Goal: Task Accomplishment & Management: Use online tool/utility

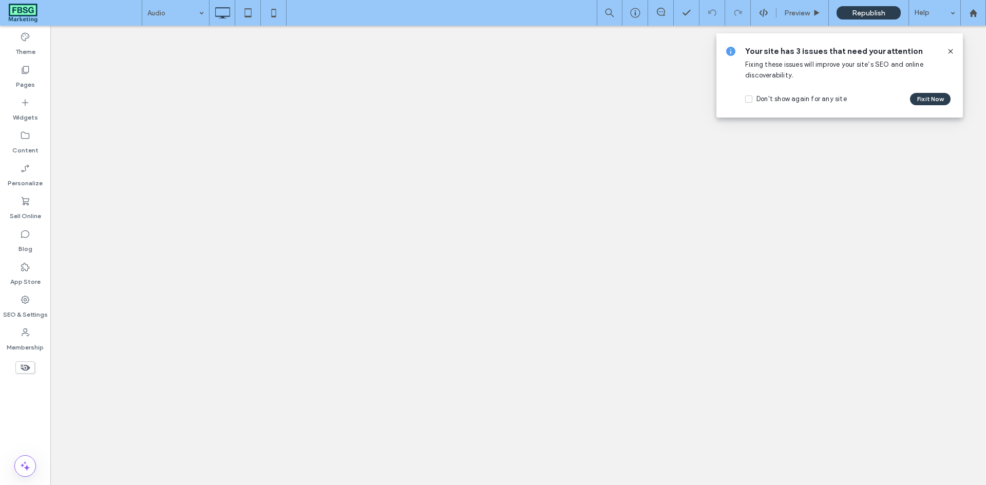
click at [952, 49] on icon at bounding box center [951, 51] width 8 height 8
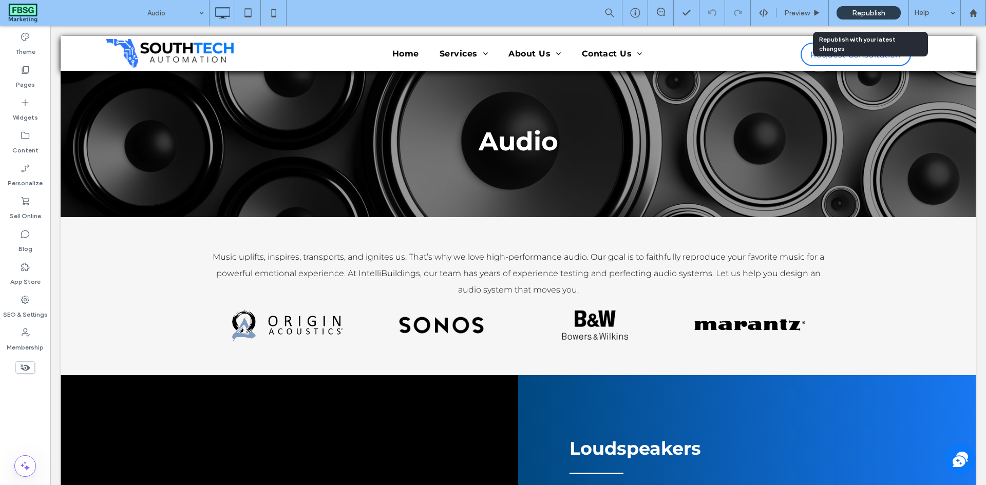
click at [849, 9] on div "Republish" at bounding box center [869, 12] width 64 height 13
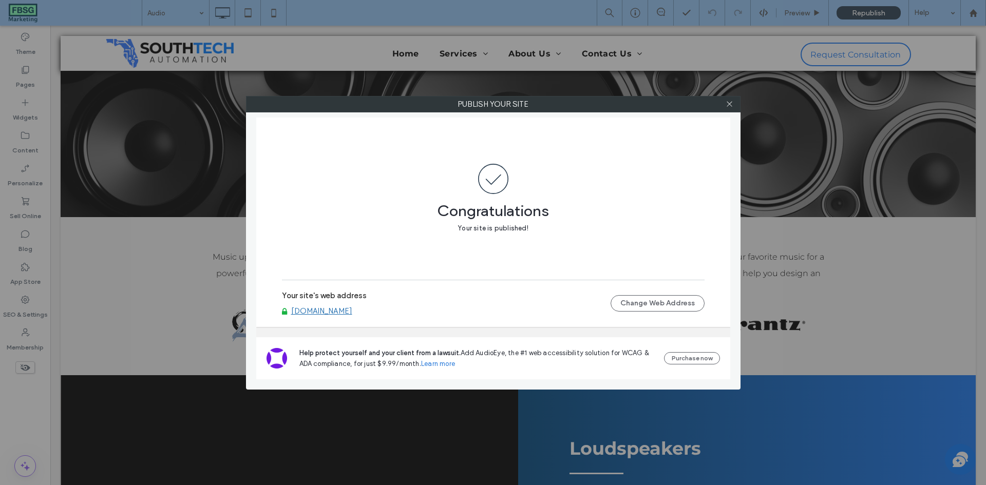
click at [725, 101] on div at bounding box center [729, 104] width 15 height 15
click at [727, 103] on icon at bounding box center [730, 104] width 8 height 8
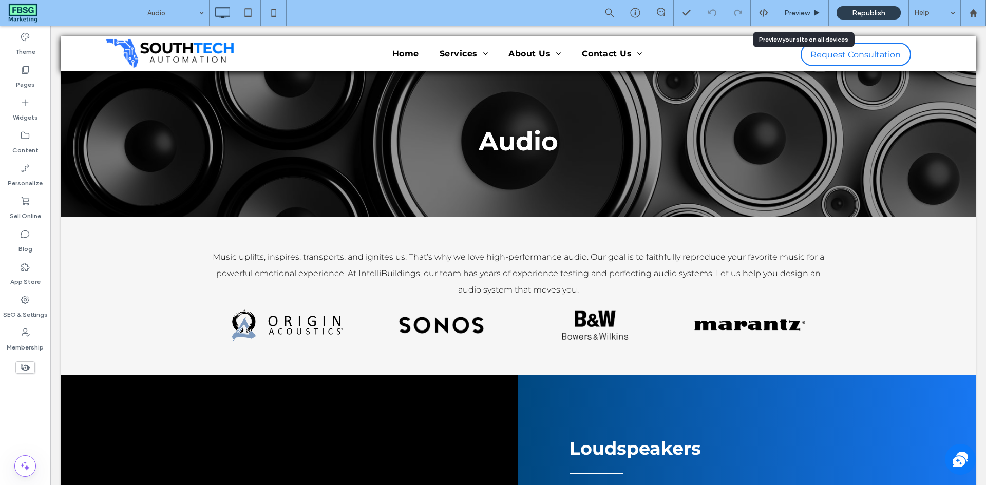
click at [809, 11] on span "Preview" at bounding box center [797, 13] width 26 height 9
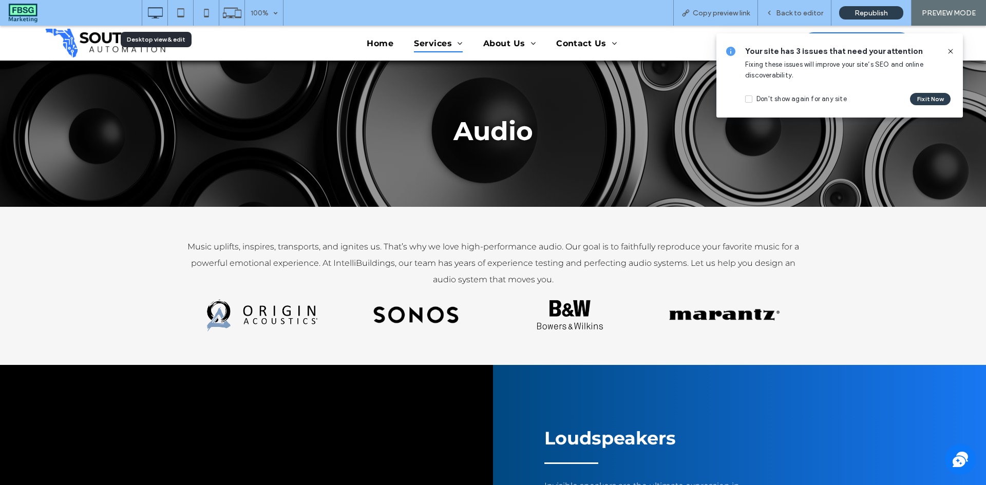
click at [162, 16] on use at bounding box center [155, 12] width 15 height 11
click at [375, 46] on span "Home" at bounding box center [380, 43] width 27 height 17
click at [810, 13] on span "Back to editor" at bounding box center [799, 13] width 47 height 9
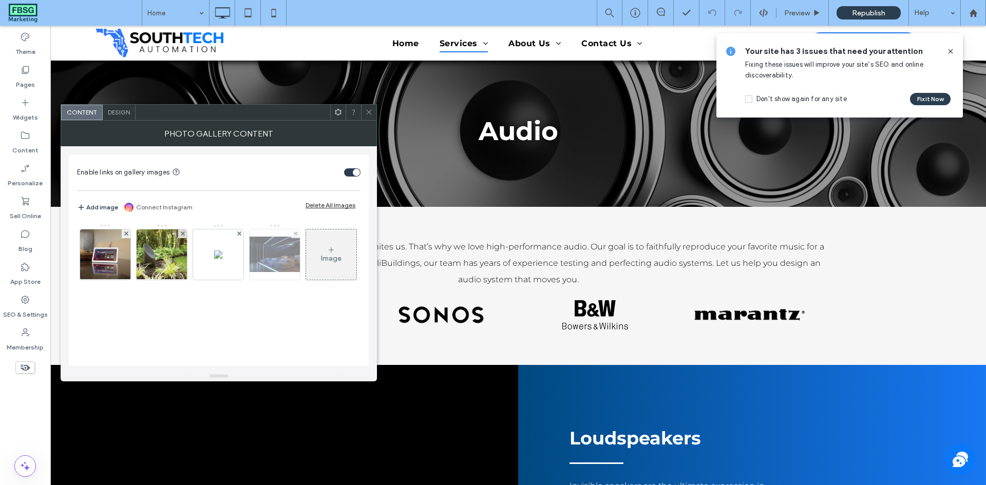
click at [263, 277] on div at bounding box center [275, 255] width 50 height 50
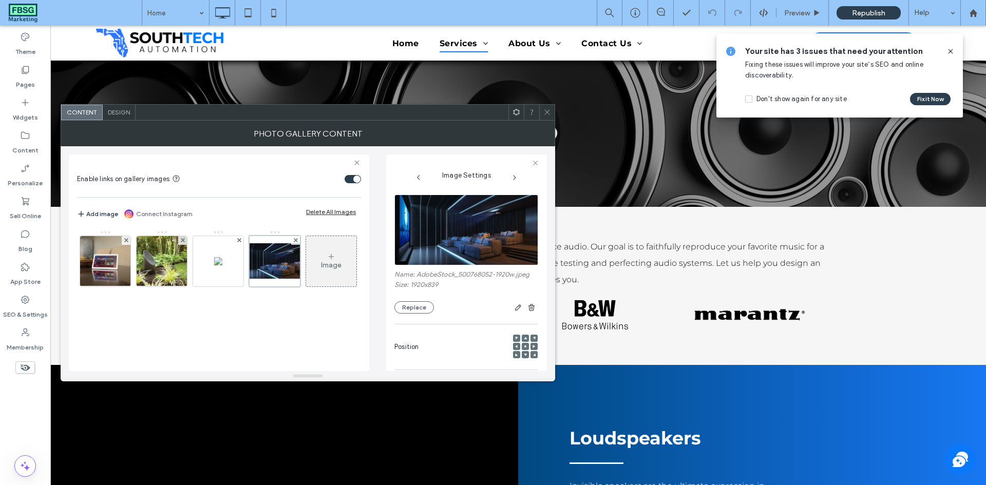
click at [429, 277] on label "Name: AdobeStock_500768052-1920w.jpeg" at bounding box center [465, 276] width 143 height 10
click at [433, 275] on label "Name: AdobeStock_500768052-1920w.jpeg" at bounding box center [465, 276] width 143 height 10
click at [516, 303] on span "button" at bounding box center [518, 307] width 12 height 12
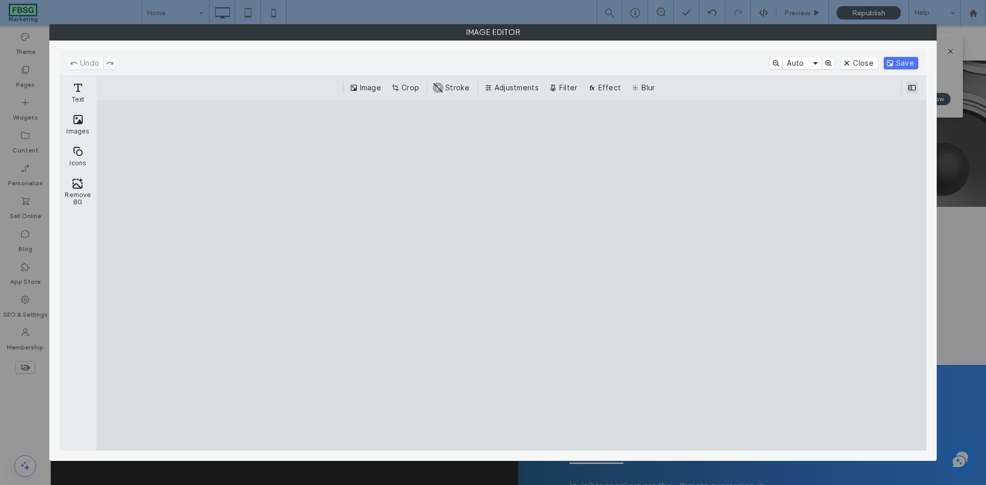
click at [910, 86] on button "ui.ed.cesdk.component.inspectorBar" at bounding box center [912, 88] width 12 height 12
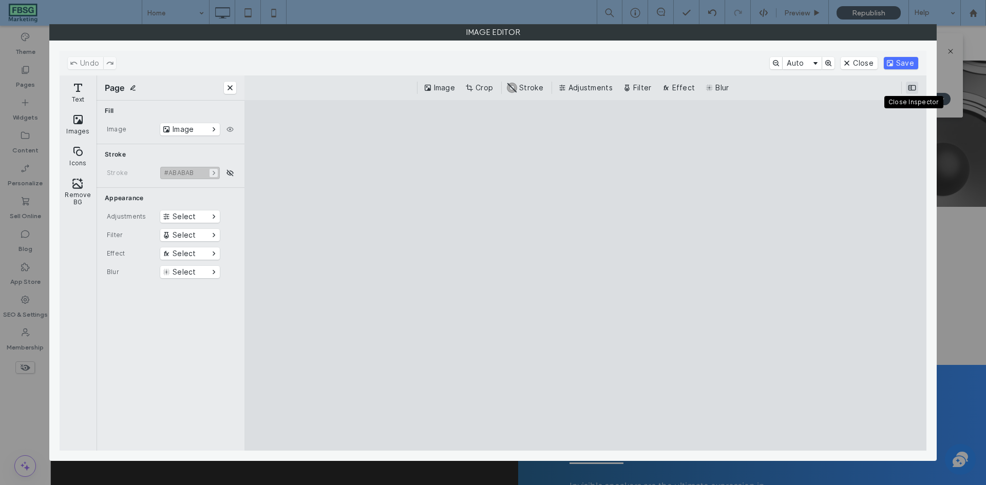
click at [910, 86] on button "ui.ed.cesdk.component.inspectorBar" at bounding box center [912, 88] width 12 height 12
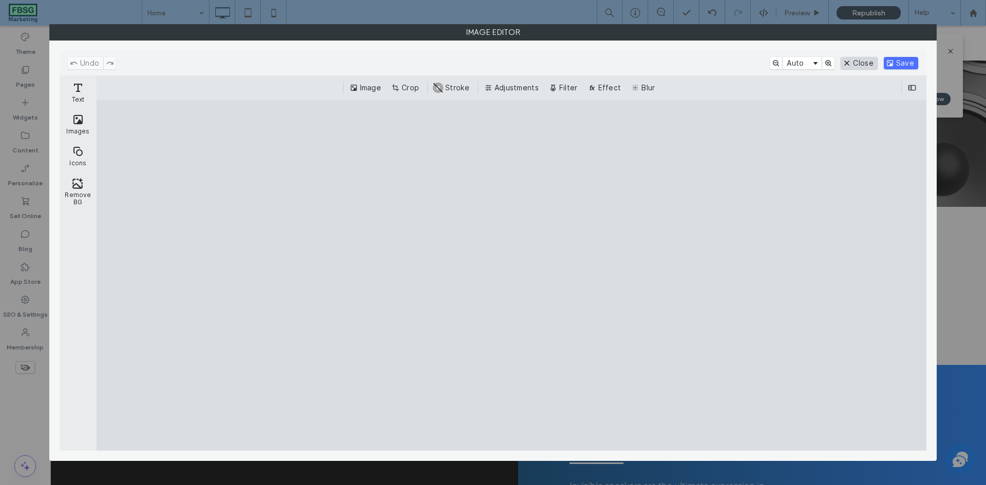
click at [854, 64] on button "Close" at bounding box center [859, 63] width 36 height 12
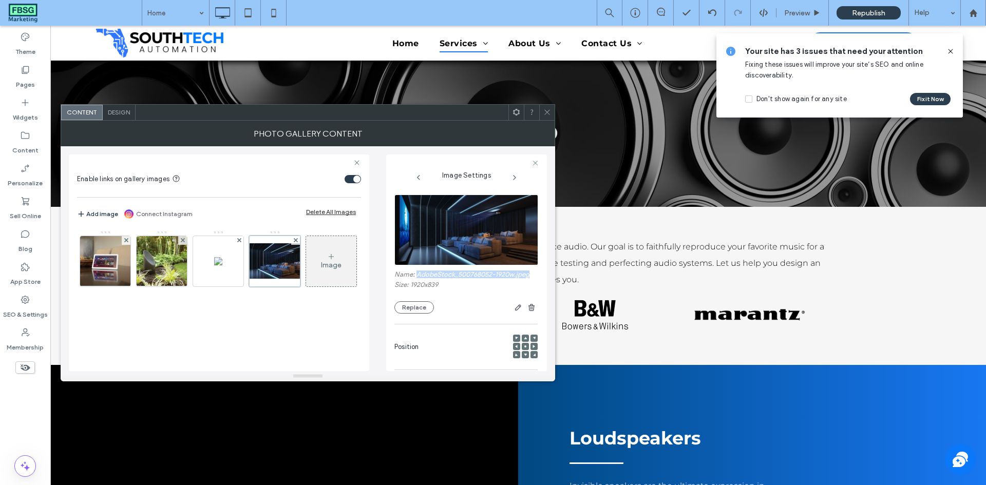
drag, startPoint x: 418, startPoint y: 275, endPoint x: 533, endPoint y: 276, distance: 115.6
click at [533, 276] on div "Name: AdobeStock_500768052-1920w.jpeg Size: 1920x839 Replace Position Edit [PER…" at bounding box center [466, 281] width 144 height 182
copy label "AdobeStock_500768052-1920w.jpeg"
click at [20, 142] on label "Content" at bounding box center [25, 148] width 26 height 14
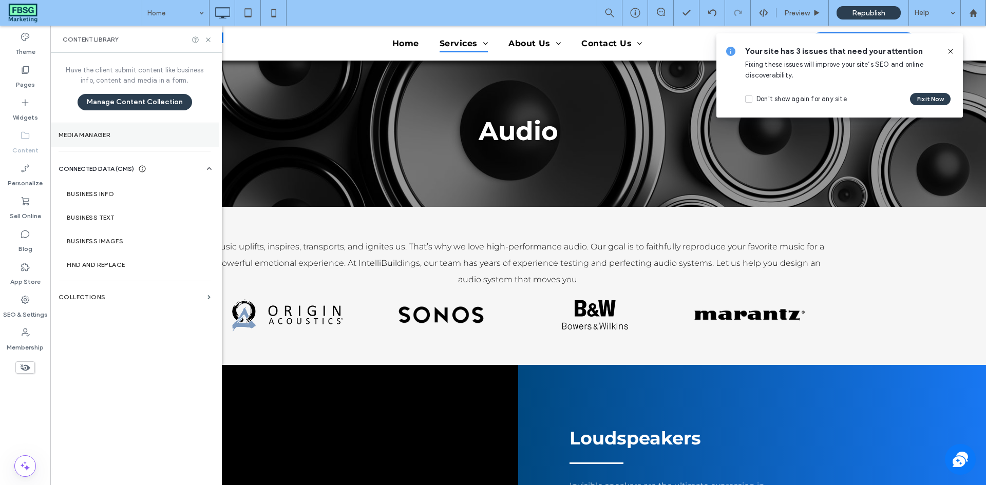
click at [104, 133] on label "Media Manager" at bounding box center [135, 134] width 152 height 7
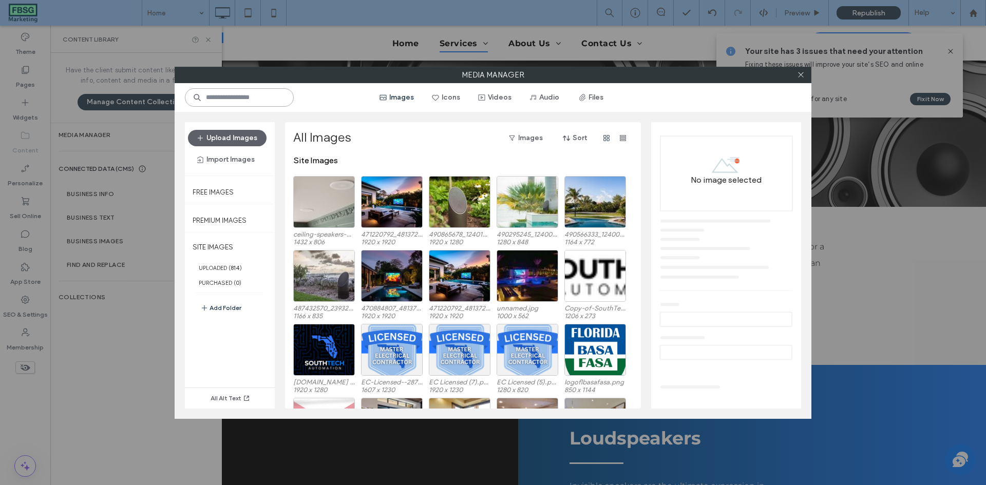
click at [267, 104] on input at bounding box center [239, 97] width 109 height 18
paste input "**********"
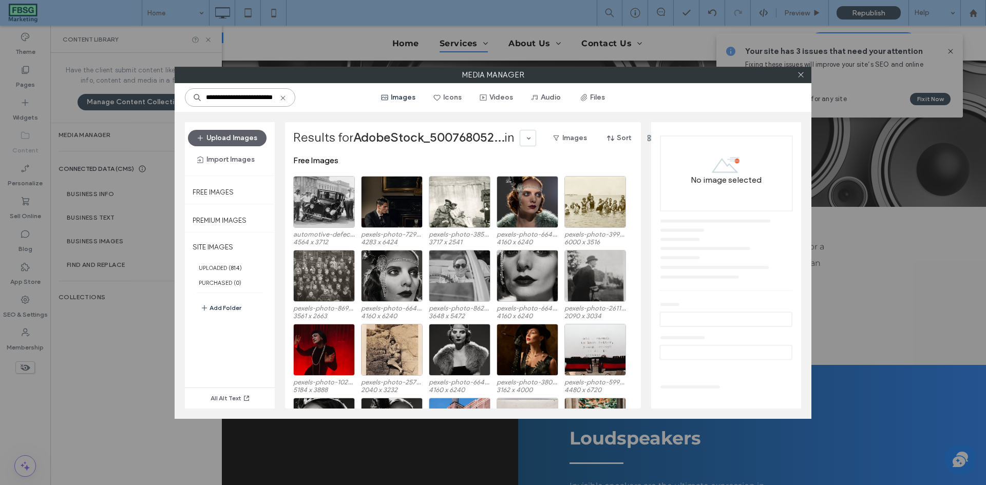
drag, startPoint x: 267, startPoint y: 104, endPoint x: 132, endPoint y: 101, distance: 134.6
click at [132, 101] on div "**********" at bounding box center [493, 242] width 986 height 485
click at [239, 250] on label "SITE IMAGES" at bounding box center [230, 248] width 90 height 26
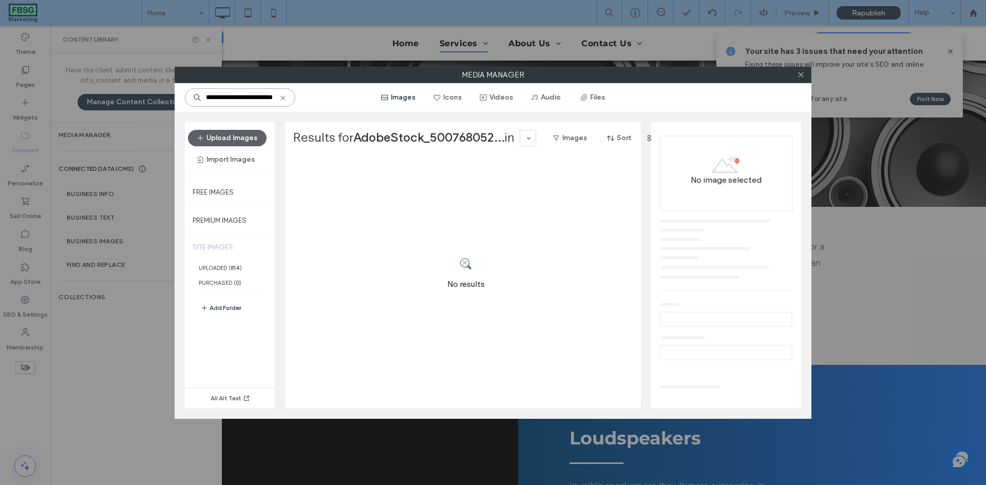
click at [257, 95] on input "**********" at bounding box center [240, 97] width 110 height 18
click at [247, 97] on input "**********" at bounding box center [240, 97] width 110 height 18
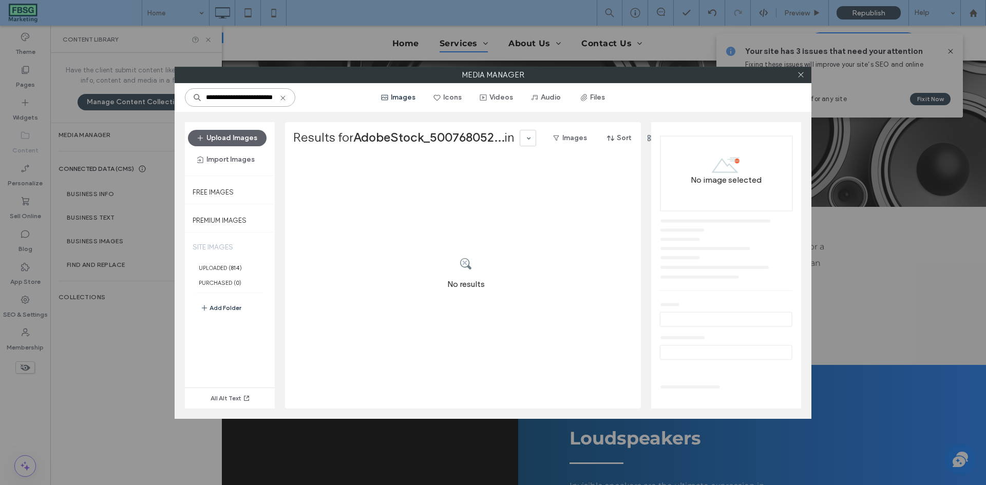
drag, startPoint x: 243, startPoint y: 95, endPoint x: 358, endPoint y: 92, distance: 115.1
click at [358, 92] on div "**********" at bounding box center [493, 97] width 637 height 29
type input "**********"
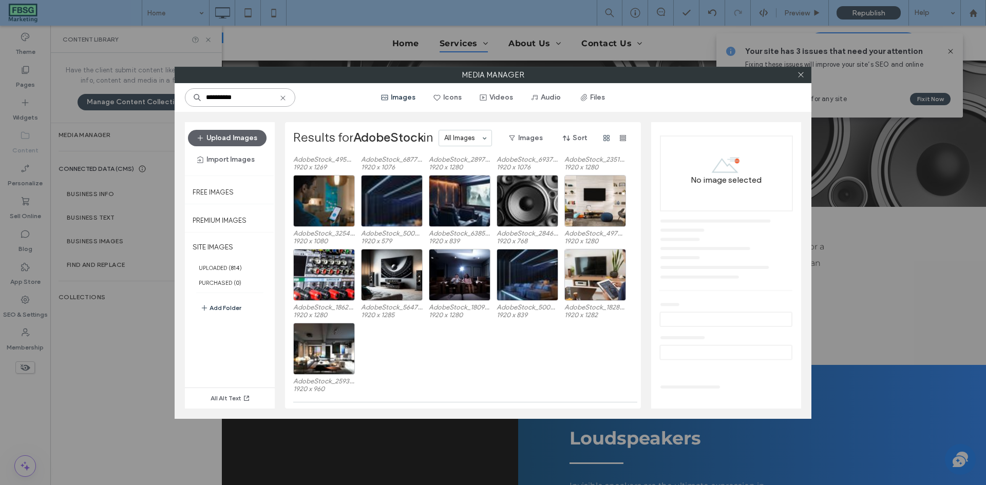
scroll to position [371, 0]
click at [533, 261] on div "Select" at bounding box center [528, 275] width 62 height 52
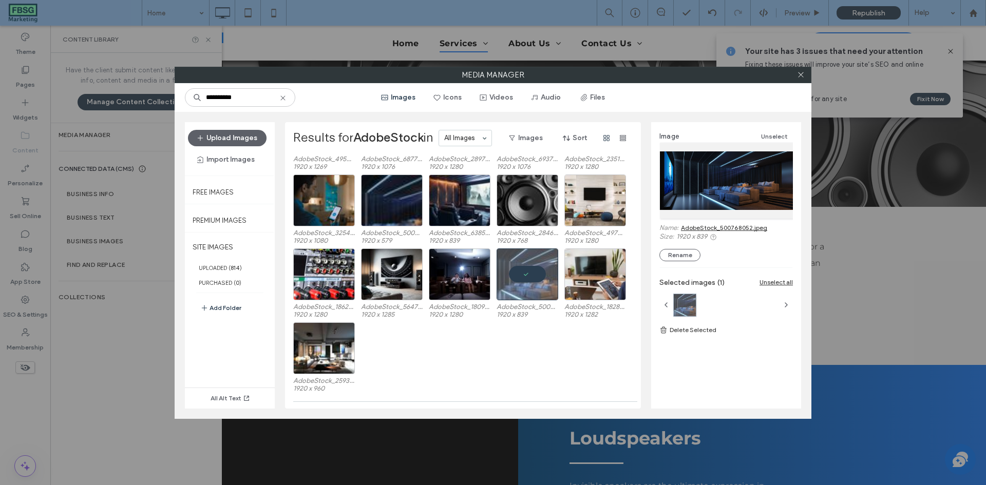
click at [754, 225] on link "AdobeStock_500768052.jpeg" at bounding box center [724, 228] width 86 height 8
click at [801, 77] on icon at bounding box center [801, 75] width 8 height 8
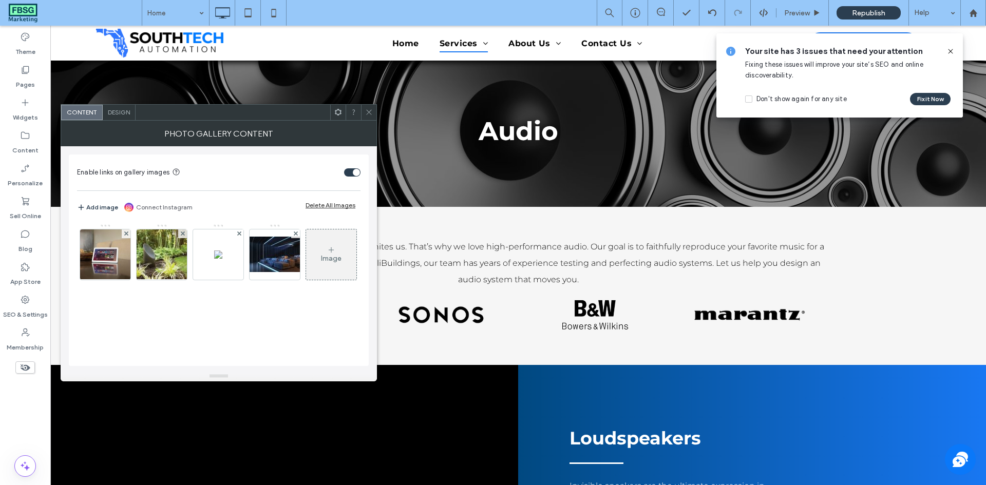
click at [364, 110] on div at bounding box center [368, 112] width 15 height 15
click at [364, 109] on div at bounding box center [368, 112] width 15 height 15
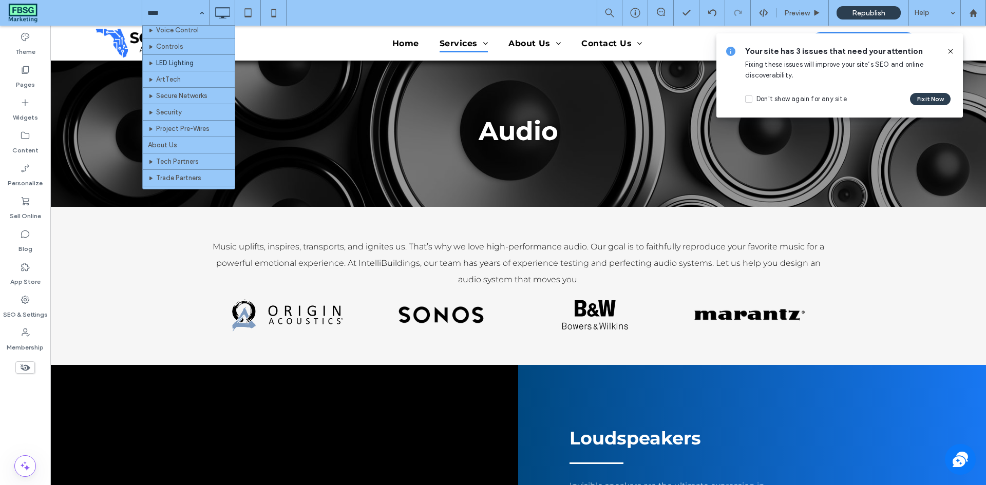
scroll to position [103, 0]
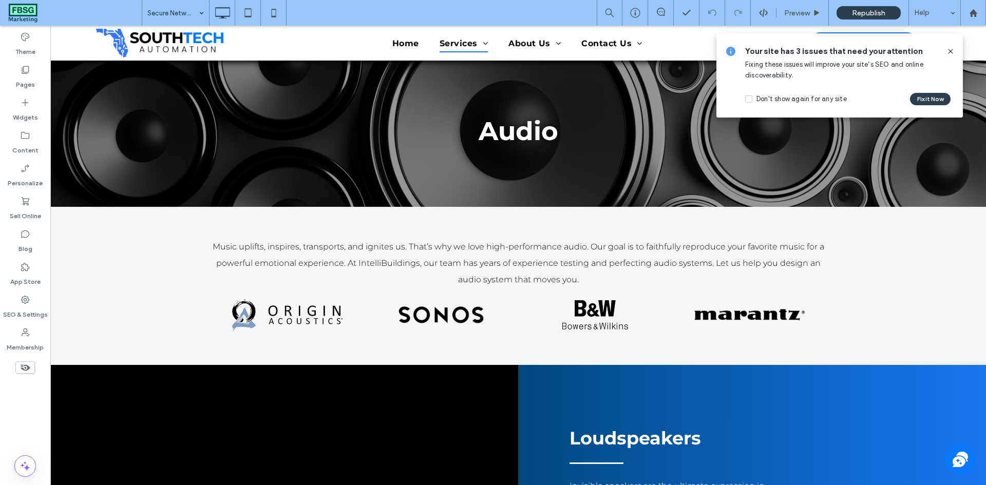
click at [196, 11] on div "Secure Networks" at bounding box center [175, 13] width 67 height 26
click at [951, 51] on use at bounding box center [950, 51] width 5 height 5
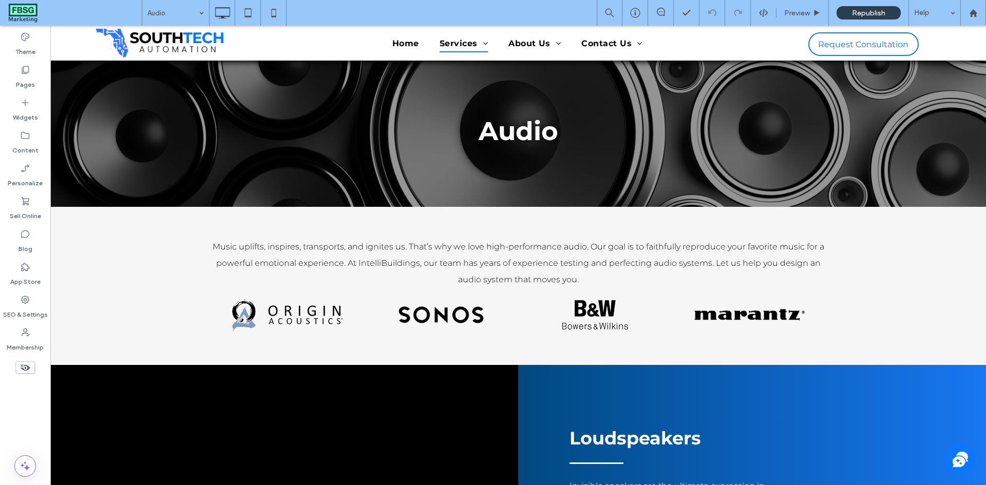
click at [346, 12] on div "Audio Preview Republish Help" at bounding box center [564, 13] width 844 height 26
